Goal: Transaction & Acquisition: Purchase product/service

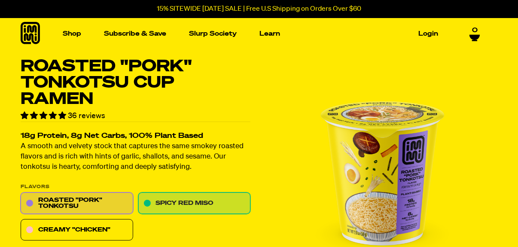
click at [204, 200] on link "Spicy Red Miso" at bounding box center [194, 203] width 112 height 21
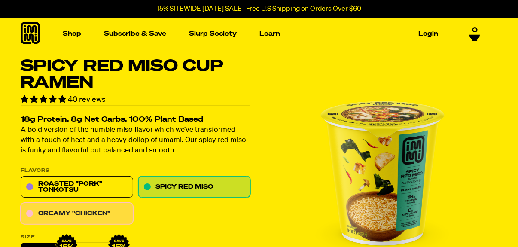
click at [98, 211] on link "Creamy "Chicken"" at bounding box center [77, 213] width 112 height 21
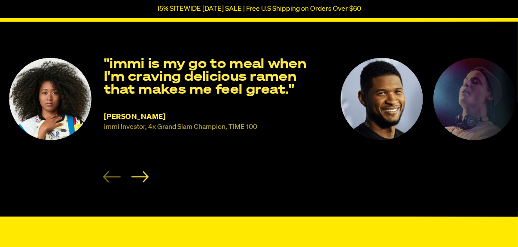
scroll to position [601, 0]
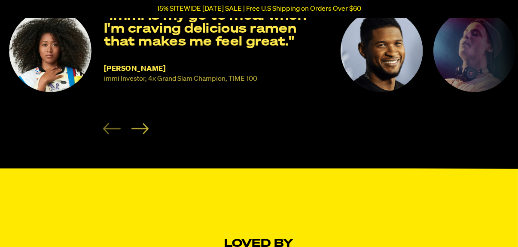
click at [140, 131] on icon "Next slide" at bounding box center [140, 128] width 18 height 11
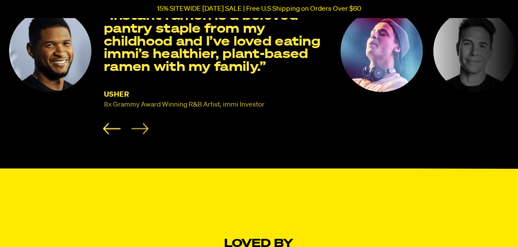
click at [140, 131] on icon "Next slide" at bounding box center [140, 128] width 18 height 11
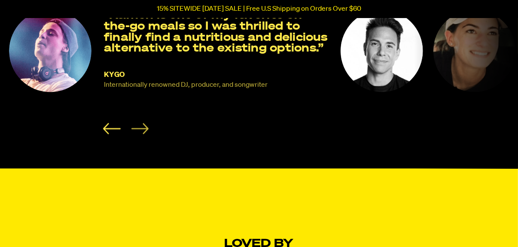
click at [140, 131] on icon "Next slide" at bounding box center [140, 128] width 18 height 11
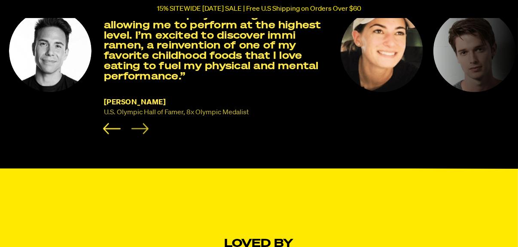
click at [140, 131] on icon "Next slide" at bounding box center [140, 128] width 18 height 11
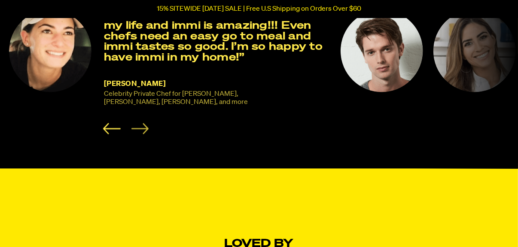
click at [140, 131] on icon "Next slide" at bounding box center [140, 128] width 18 height 11
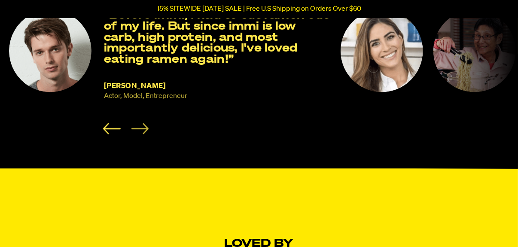
click at [140, 131] on icon "Next slide" at bounding box center [140, 128] width 18 height 11
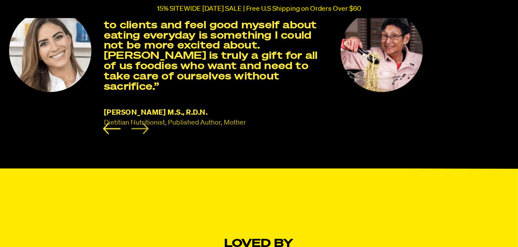
click at [140, 131] on icon "Next slide" at bounding box center [140, 128] width 18 height 11
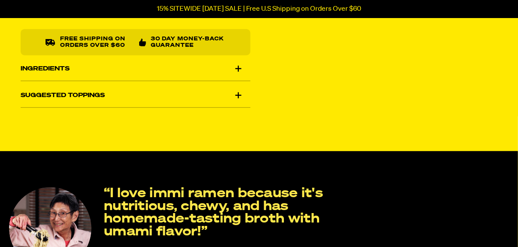
scroll to position [343, 0]
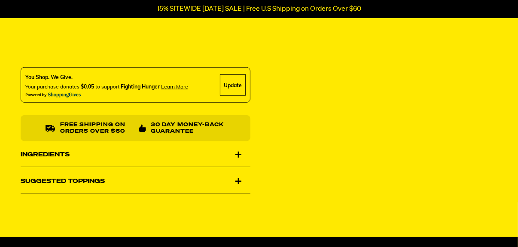
click at [237, 153] on div "Ingredients" at bounding box center [136, 155] width 230 height 24
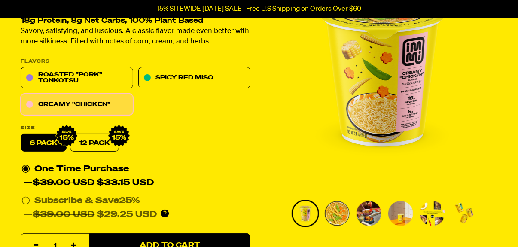
scroll to position [86, 0]
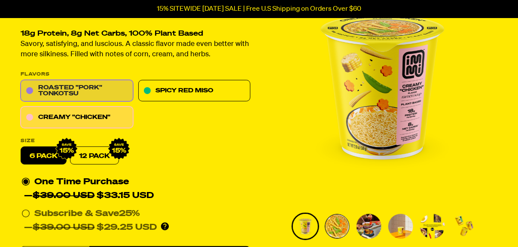
drag, startPoint x: 70, startPoint y: 79, endPoint x: 69, endPoint y: 85, distance: 6.9
click at [70, 79] on div "Flavors Roasted "Pork" Tonkotsu Spicy Red Miso Creamy "Chicken"" at bounding box center [136, 100] width 230 height 56
click at [70, 88] on link "Roasted "Pork" Tonkotsu" at bounding box center [77, 90] width 112 height 21
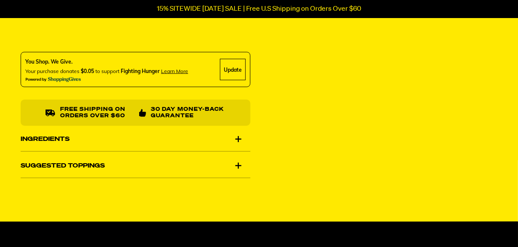
scroll to position [386, 0]
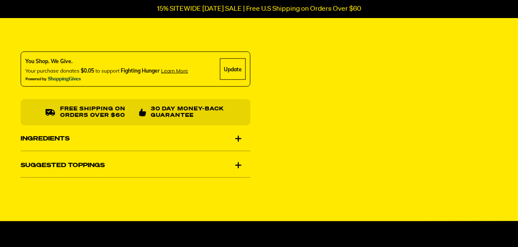
click at [238, 135] on div "Ingredients" at bounding box center [136, 139] width 230 height 24
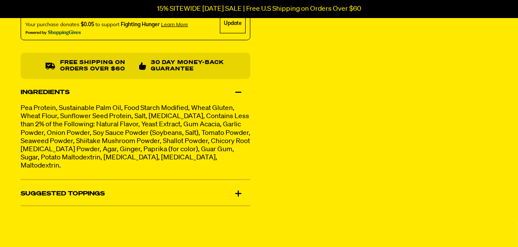
scroll to position [472, 0]
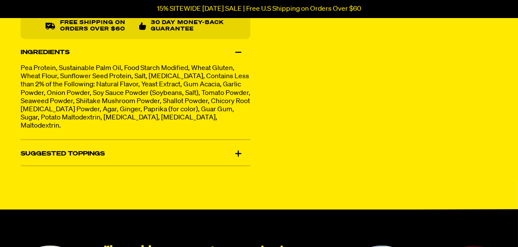
click at [236, 152] on div "Suggested Toppings" at bounding box center [136, 154] width 230 height 24
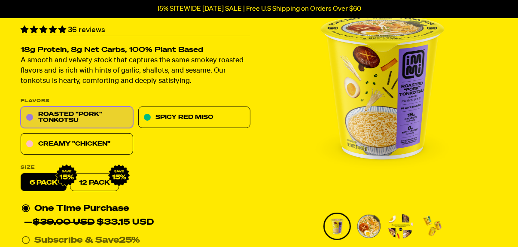
scroll to position [0, 0]
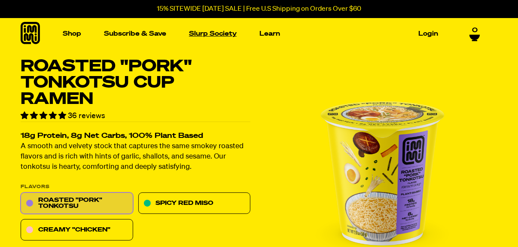
click at [220, 36] on link "Slurp Society" at bounding box center [212, 33] width 55 height 13
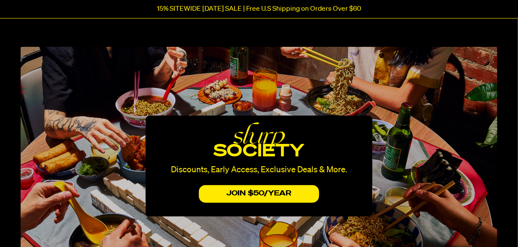
scroll to position [86, 0]
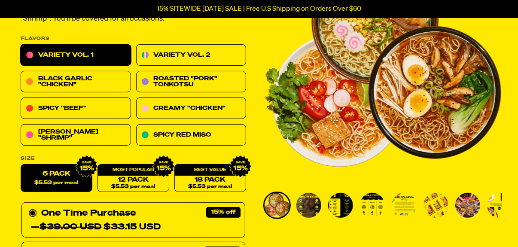
scroll to position [129, 0]
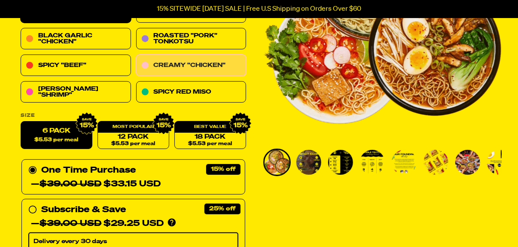
scroll to position [172, 0]
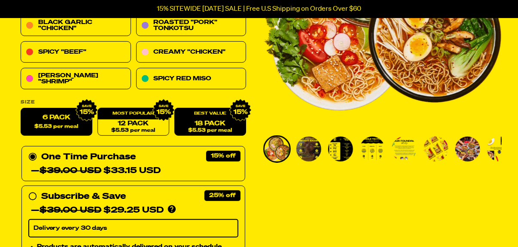
click at [207, 122] on link "18 Pack $5.53 per meal" at bounding box center [210, 122] width 72 height 28
radio input "false"
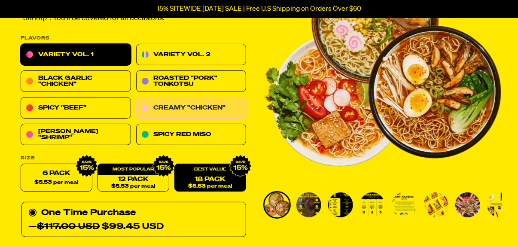
scroll to position [129, 0]
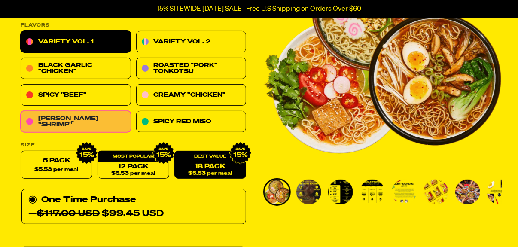
click at [85, 118] on link "[PERSON_NAME] "Shrimp"" at bounding box center [76, 121] width 110 height 21
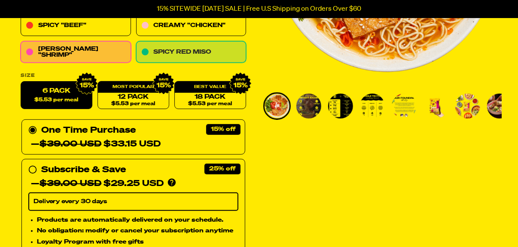
scroll to position [214, 0]
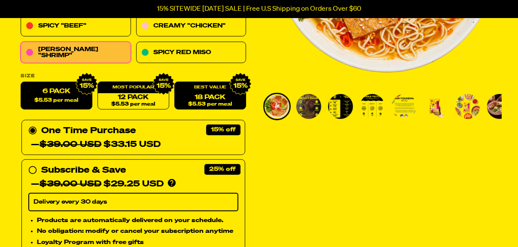
click at [189, 98] on link "18 Pack $5.53 per meal" at bounding box center [210, 96] width 72 height 28
radio input "false"
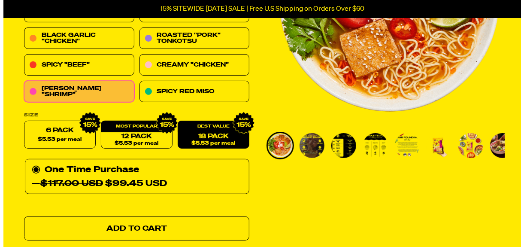
scroll to position [172, 0]
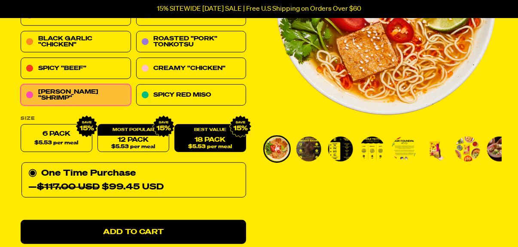
click at [207, 137] on link "18 Pack $5.53 per meal" at bounding box center [210, 138] width 72 height 28
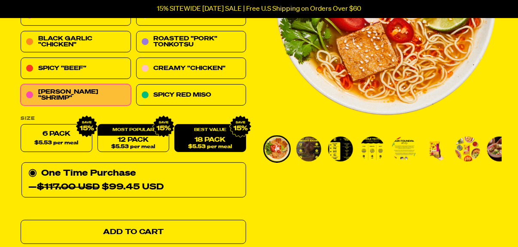
click at [158, 228] on span "Add to Cart" at bounding box center [133, 231] width 61 height 7
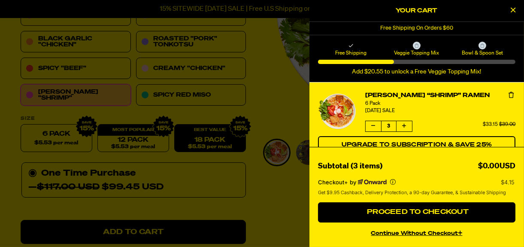
click at [197, 137] on div at bounding box center [262, 123] width 524 height 247
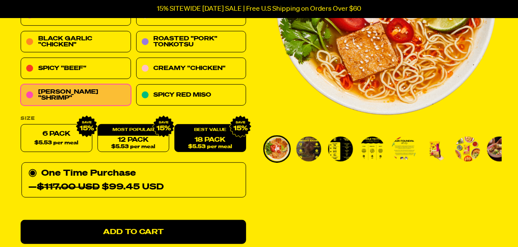
click at [198, 137] on link "18 Pack $5.53 per meal" at bounding box center [210, 138] width 72 height 28
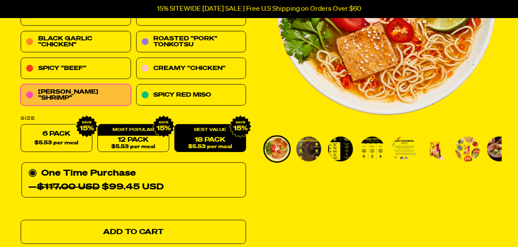
click at [169, 233] on link "Add to Cart" at bounding box center [133, 232] width 225 height 24
